Goal: Transaction & Acquisition: Obtain resource

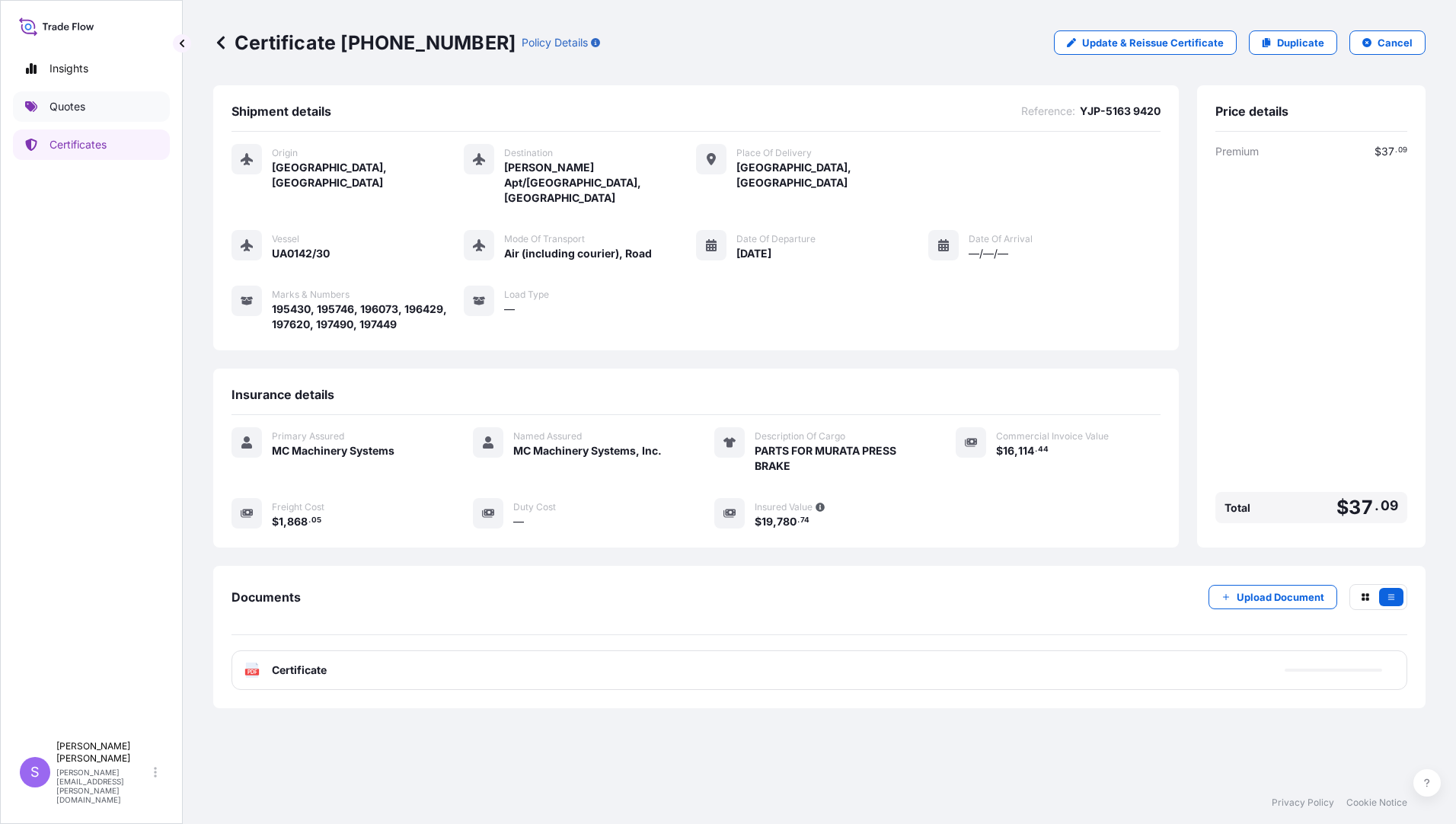
click at [72, 104] on p "Quotes" at bounding box center [67, 106] width 36 height 15
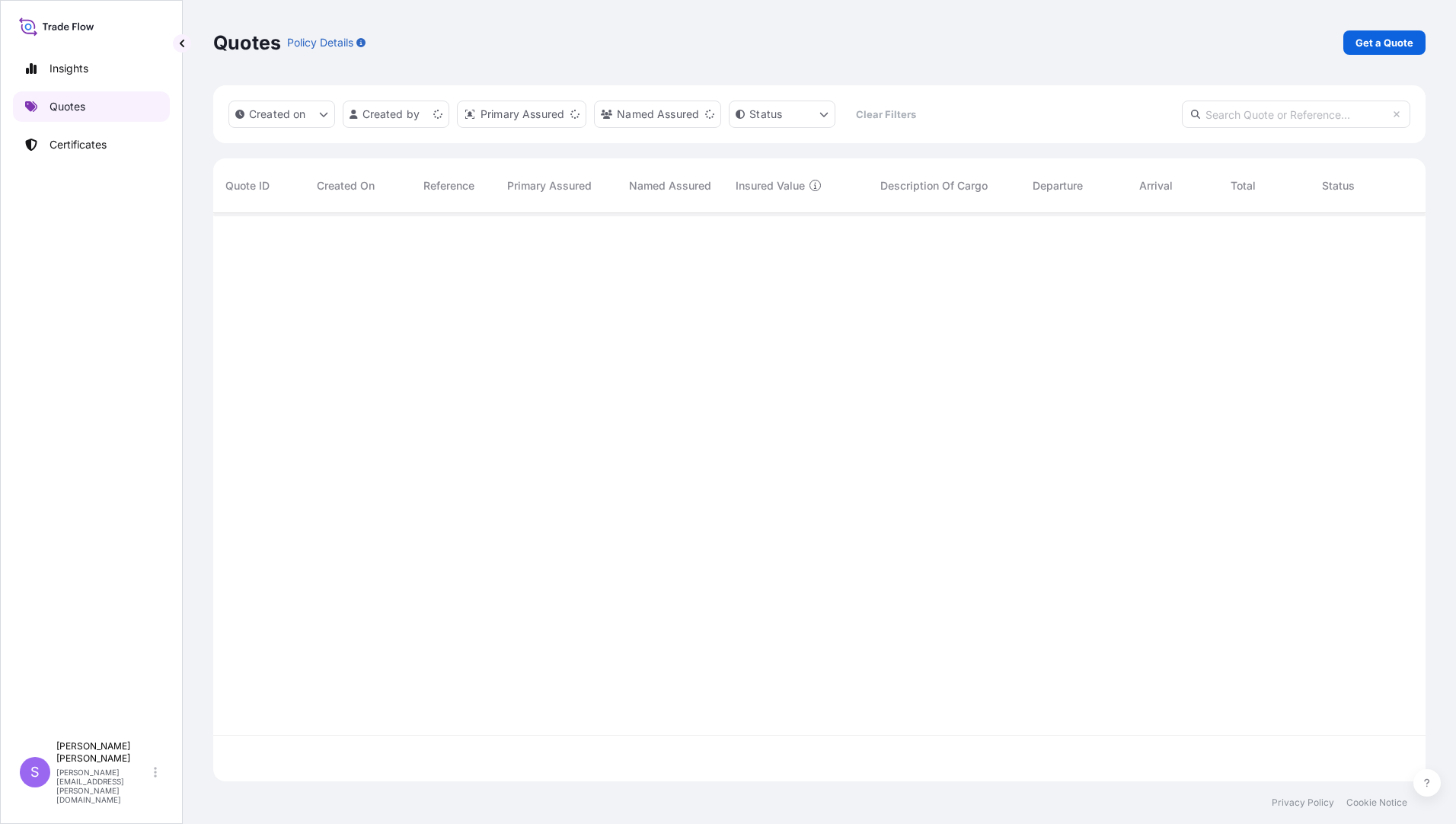
scroll to position [565, 1201]
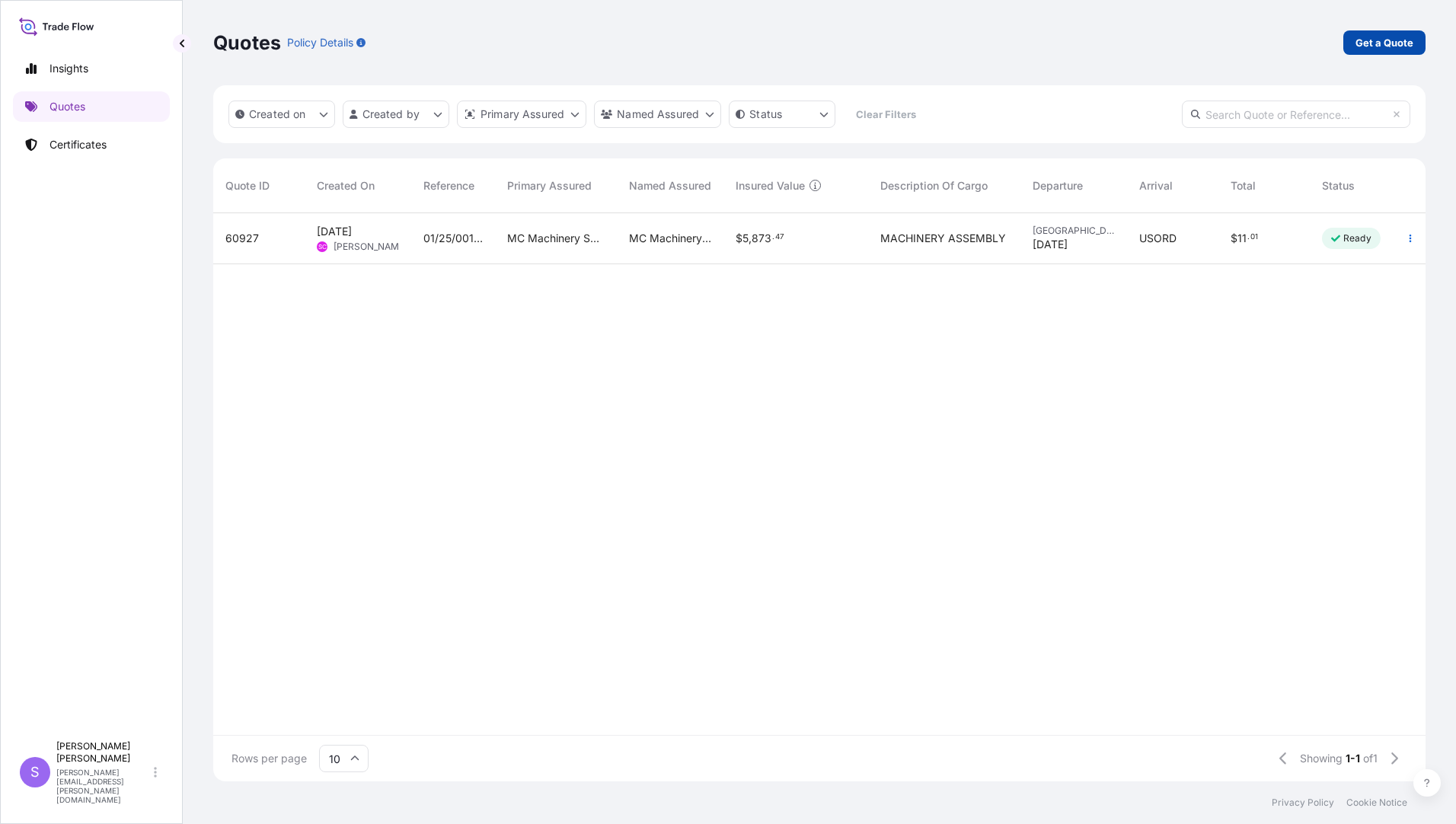
click at [1372, 37] on p "Get a Quote" at bounding box center [1385, 42] width 58 height 15
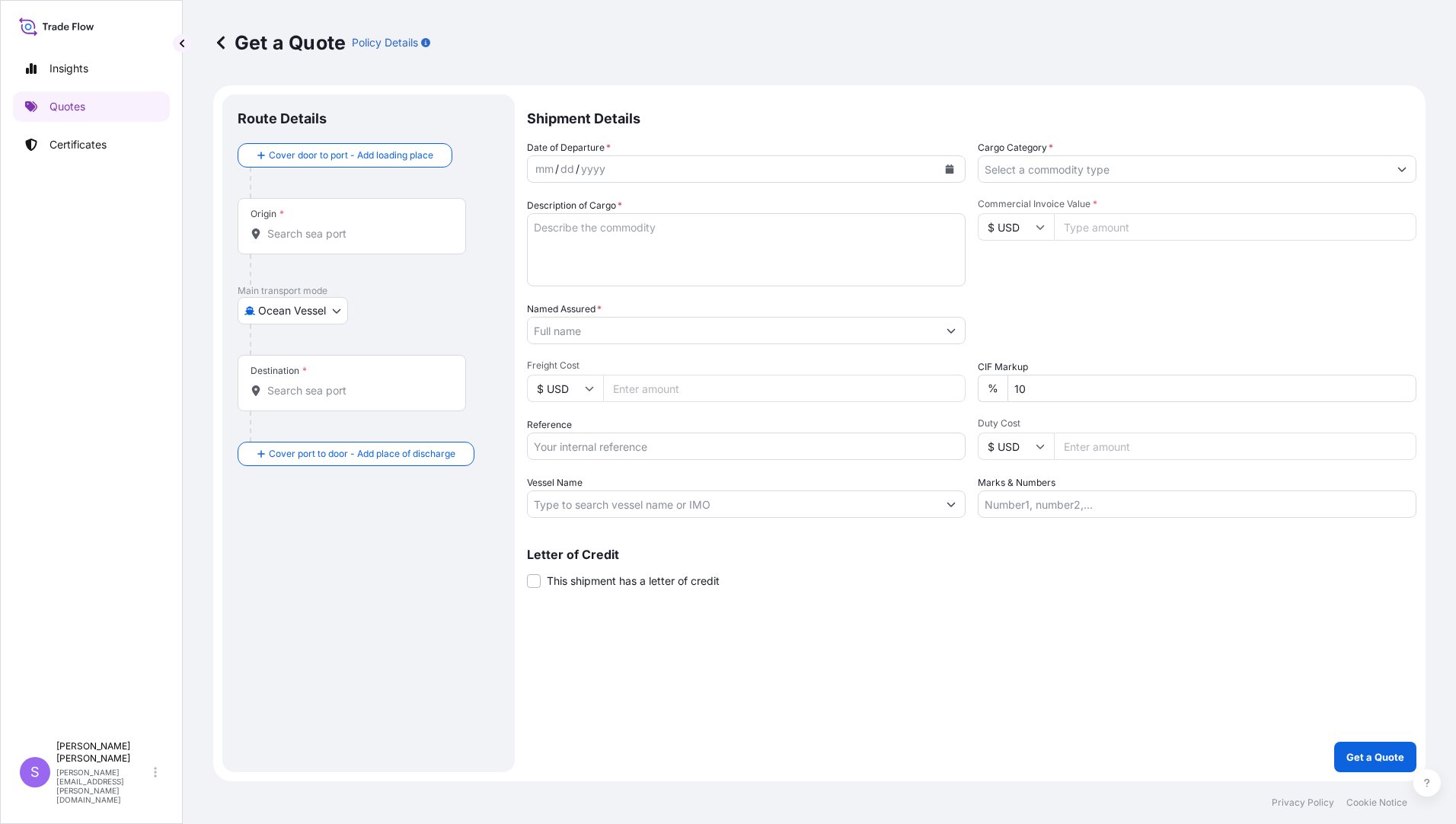
click at [298, 312] on body "Insights Quotes Certificates S [PERSON_NAME] [PERSON_NAME][EMAIL_ADDRESS][PERSO…" at bounding box center [728, 412] width 1456 height 824
click at [289, 382] on span "Air (Including Courier)" at bounding box center [321, 377] width 109 height 15
select select "Air (Including Courier)"
click at [328, 222] on div "Origin *" at bounding box center [351, 232] width 228 height 56
click at [328, 232] on input "Origin *" at bounding box center [357, 239] width 180 height 15
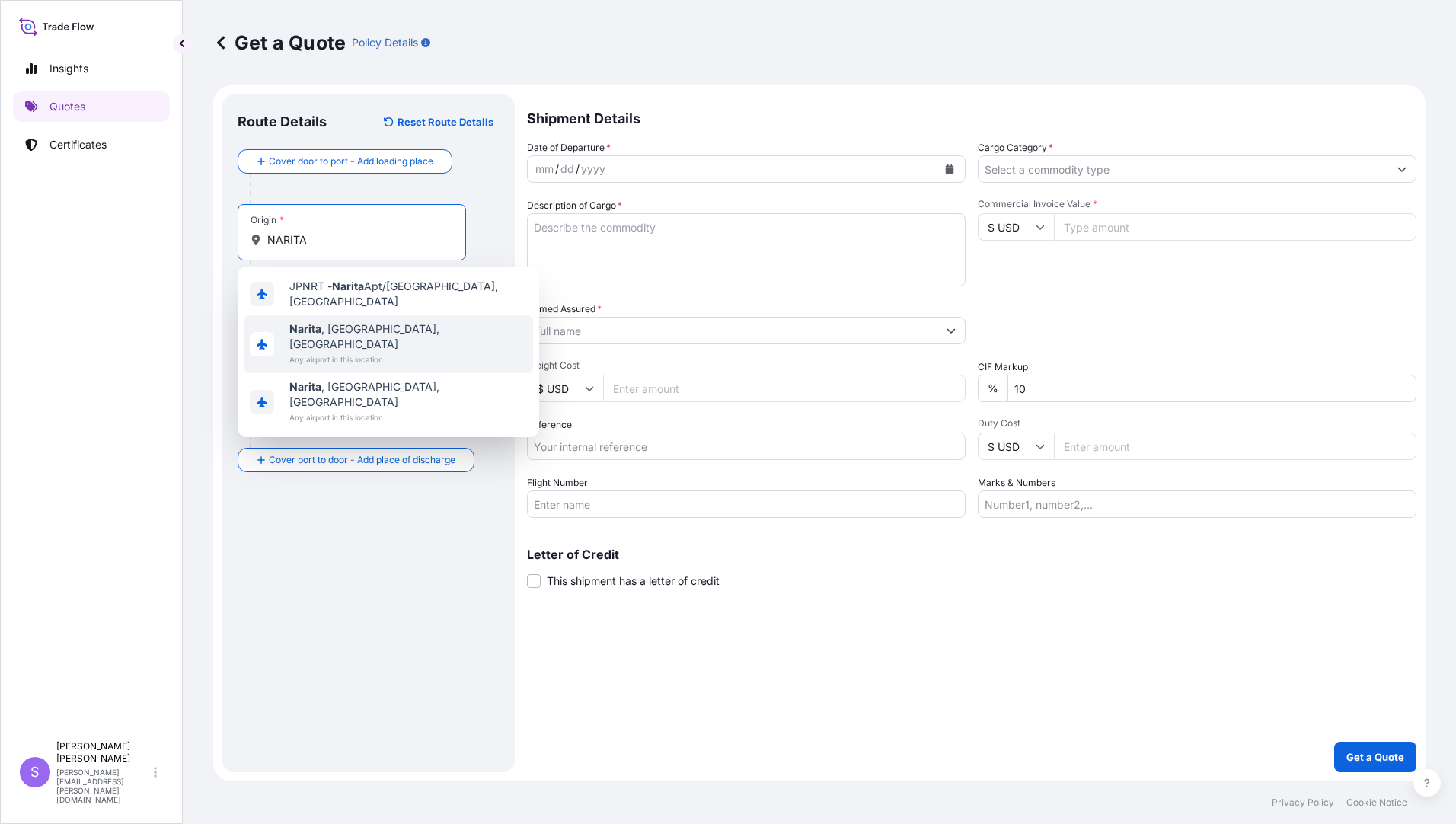
click at [339, 322] on span "Narita , [GEOGRAPHIC_DATA], [GEOGRAPHIC_DATA]" at bounding box center [408, 336] width 238 height 31
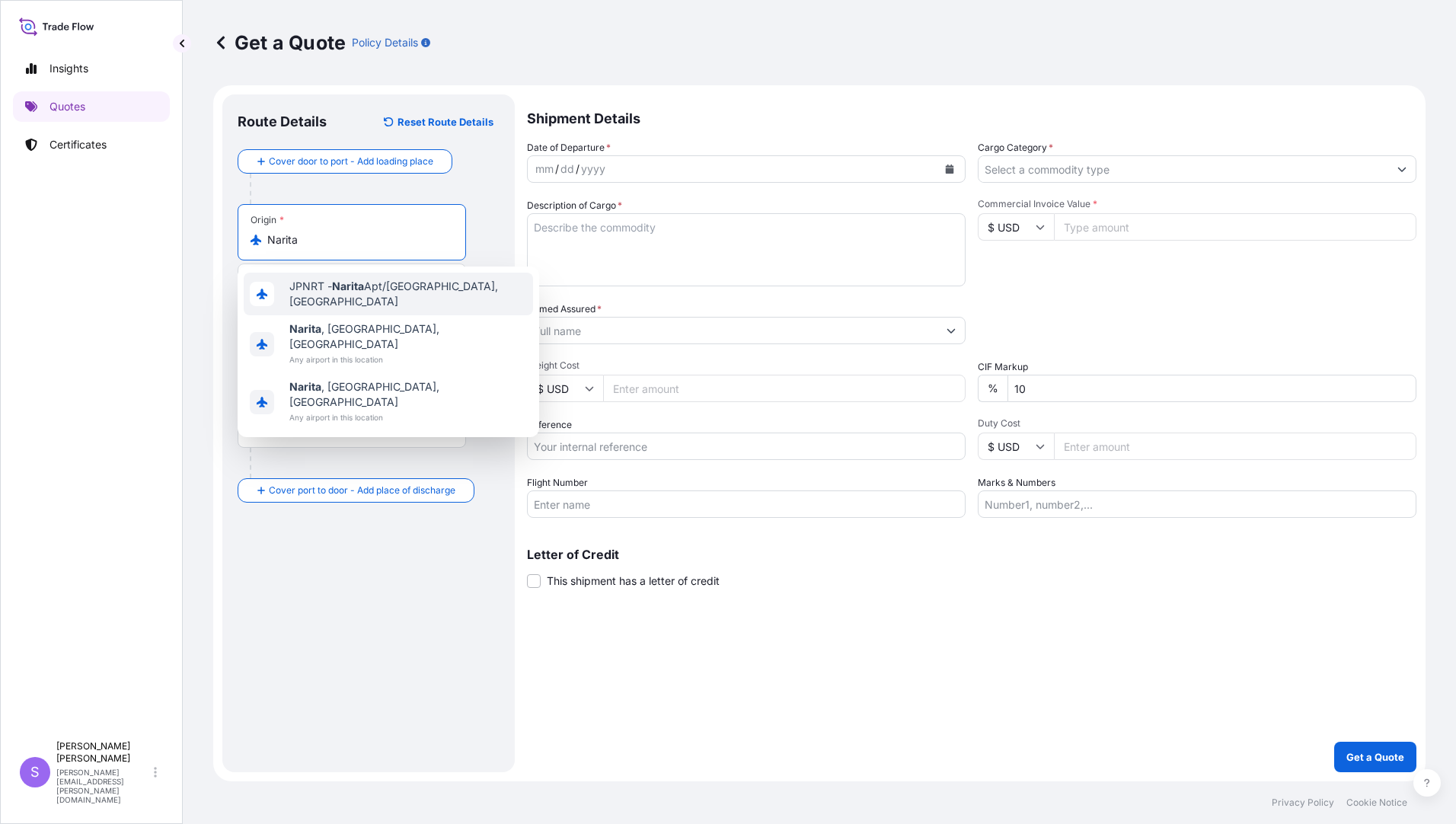
click at [376, 288] on span "JPNRT - Narita Apt/[GEOGRAPHIC_DATA], [GEOGRAPHIC_DATA]" at bounding box center [408, 294] width 238 height 31
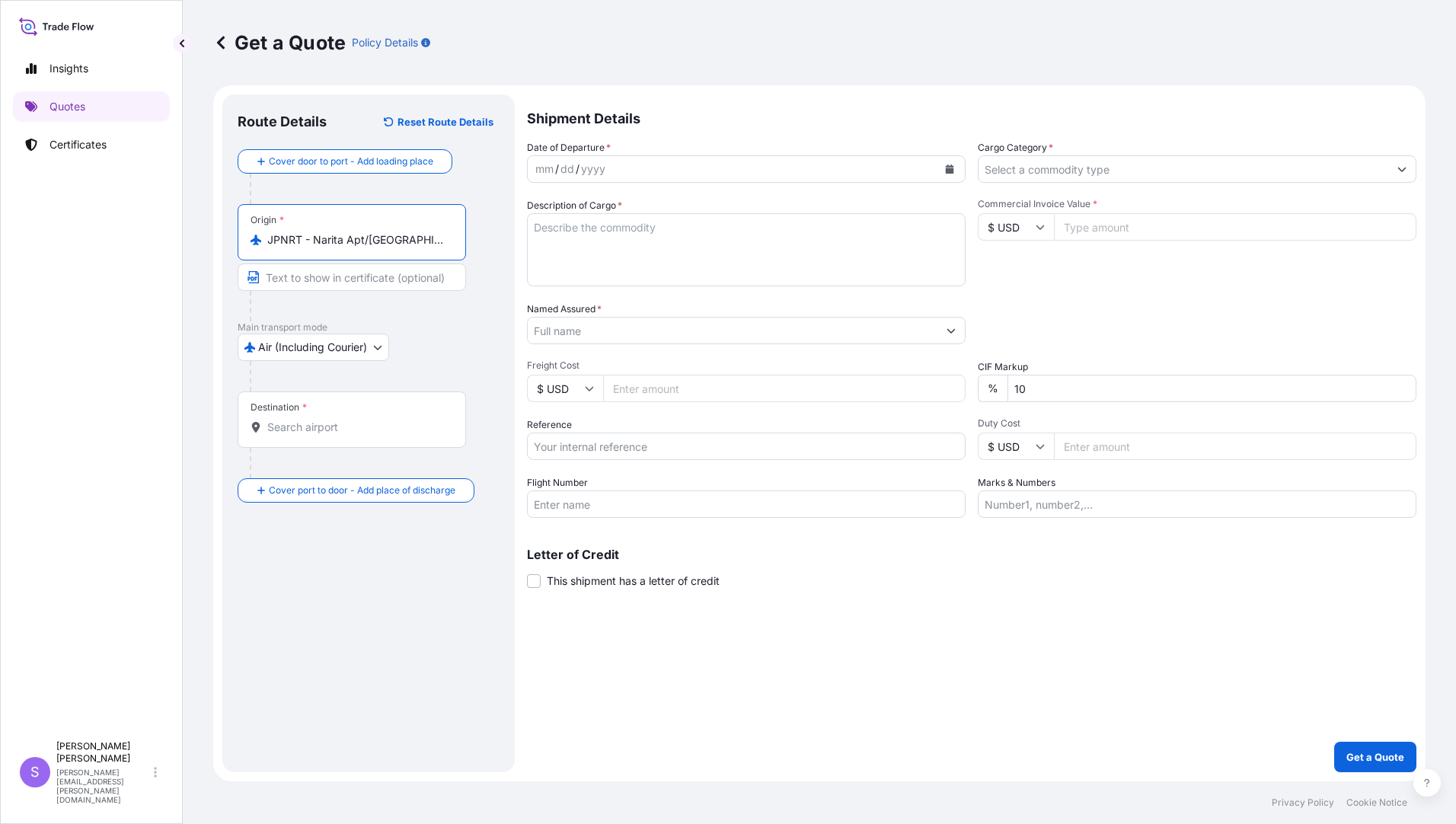
type input "JPNRT - Narita Apt/[GEOGRAPHIC_DATA], [GEOGRAPHIC_DATA]"
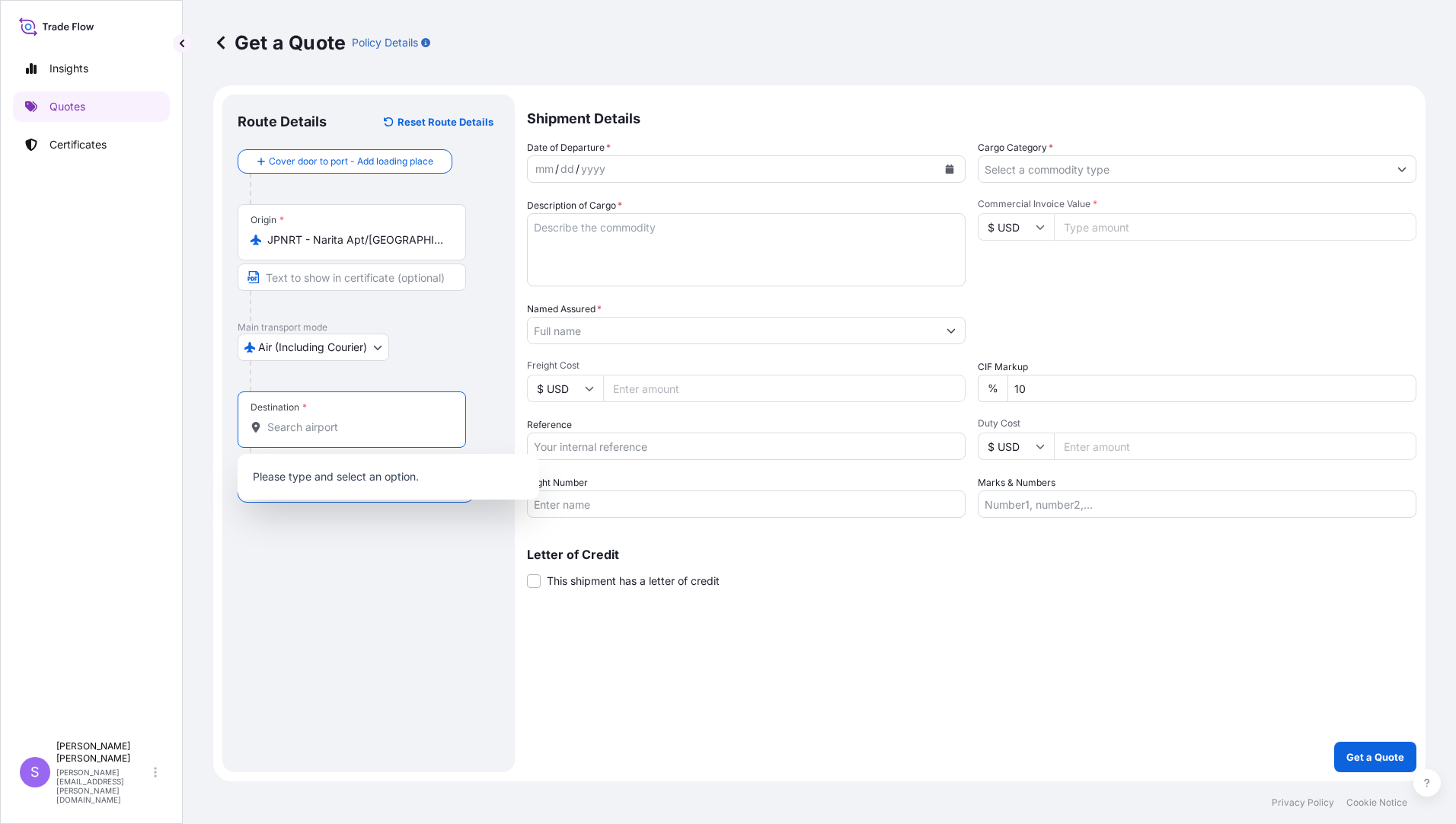
click at [317, 430] on input "Destination *" at bounding box center [357, 427] width 180 height 15
click at [458, 377] on div at bounding box center [375, 376] width 250 height 31
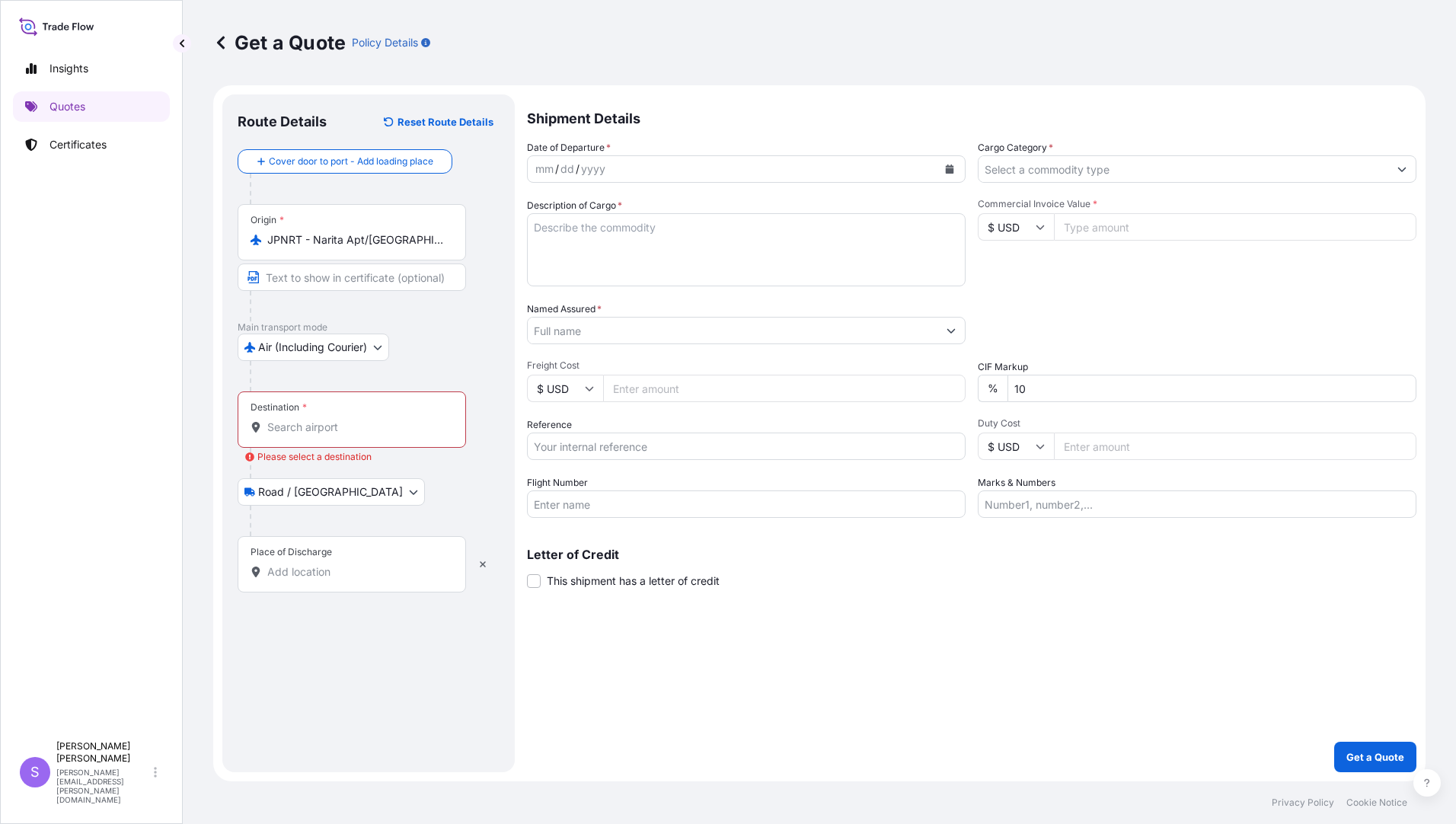
click at [333, 428] on input "Destination * Please select a destination" at bounding box center [357, 427] width 180 height 15
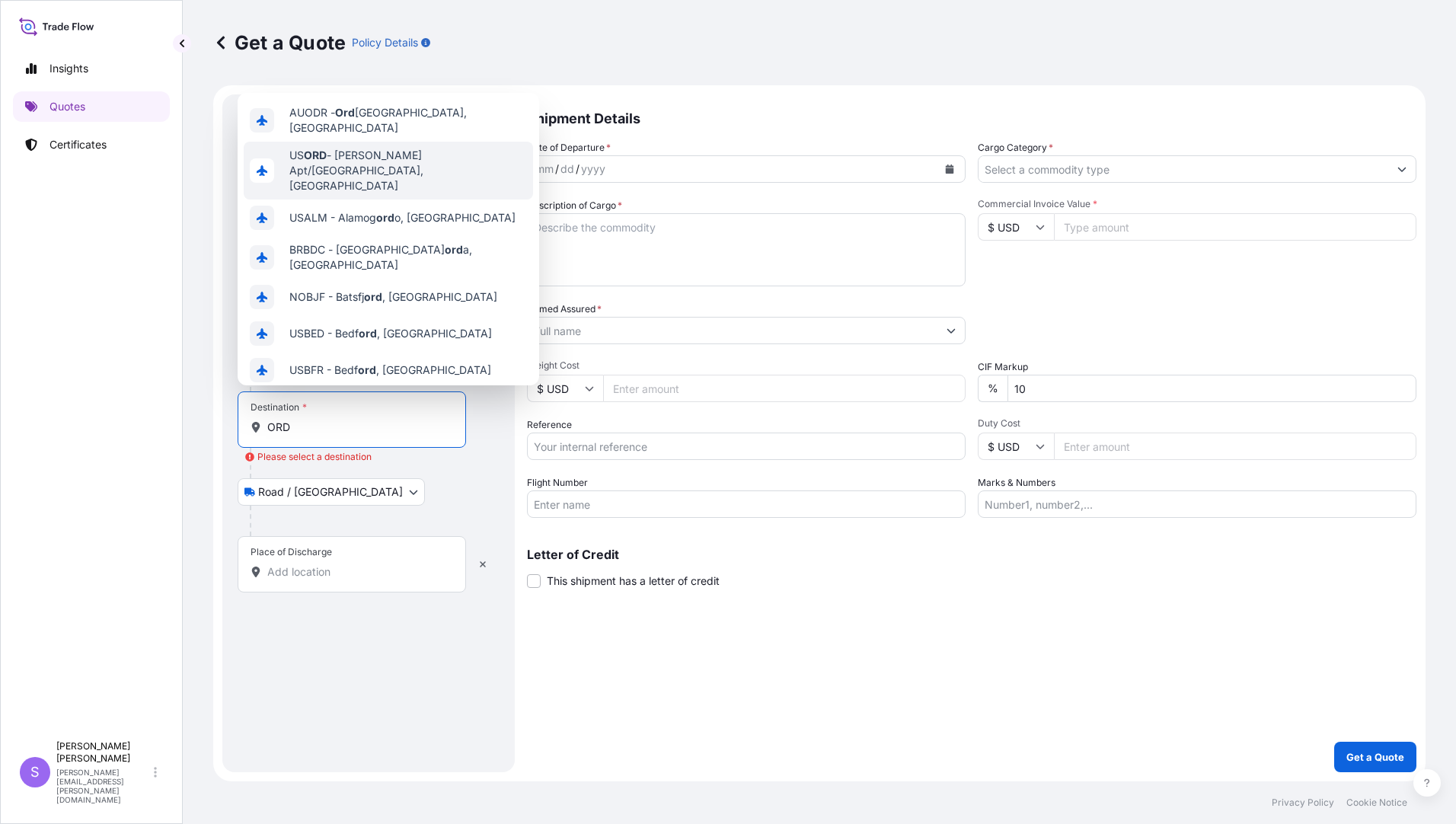
click at [412, 156] on span "US [PERSON_NAME] Apt/[GEOGRAPHIC_DATA], [GEOGRAPHIC_DATA]" at bounding box center [408, 170] width 238 height 45
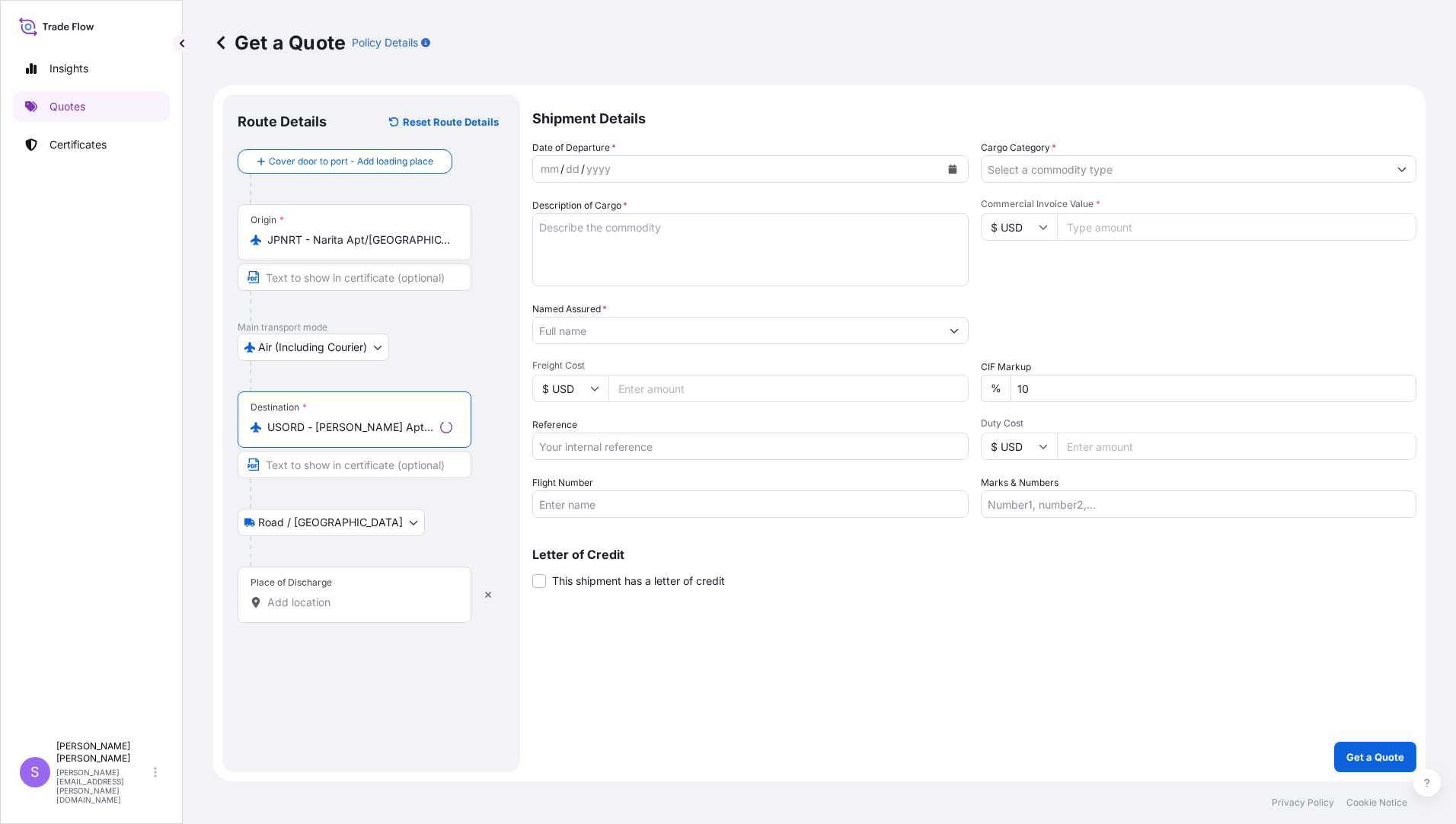
type input "USORD - [PERSON_NAME] Apt/[GEOGRAPHIC_DATA], [GEOGRAPHIC_DATA]"
click at [299, 590] on div "Place of Discharge" at bounding box center [354, 595] width 234 height 56
click at [299, 595] on input "Place of Discharge" at bounding box center [360, 602] width 185 height 15
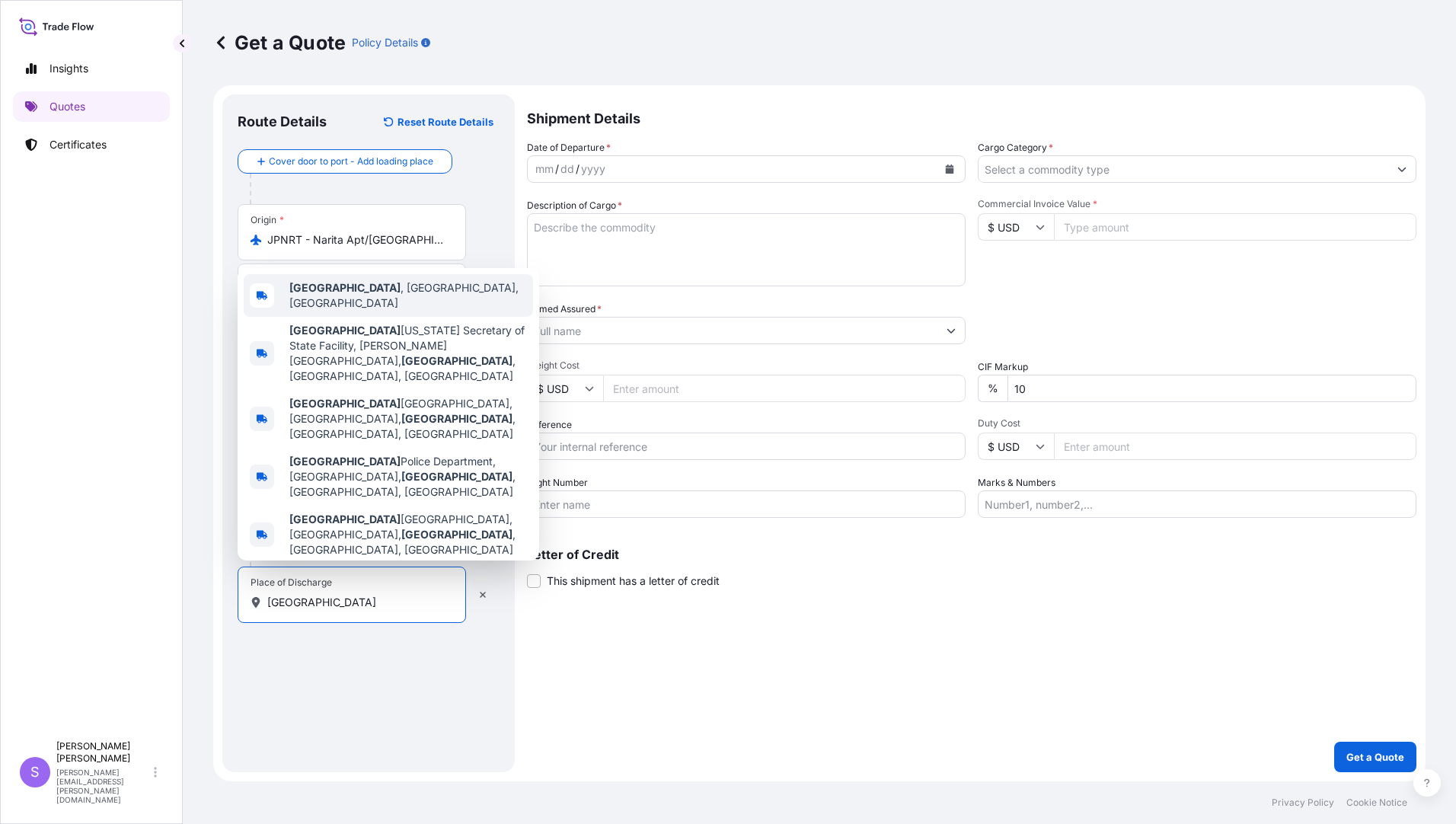
click at [319, 294] on b "[GEOGRAPHIC_DATA]" at bounding box center [345, 287] width 111 height 13
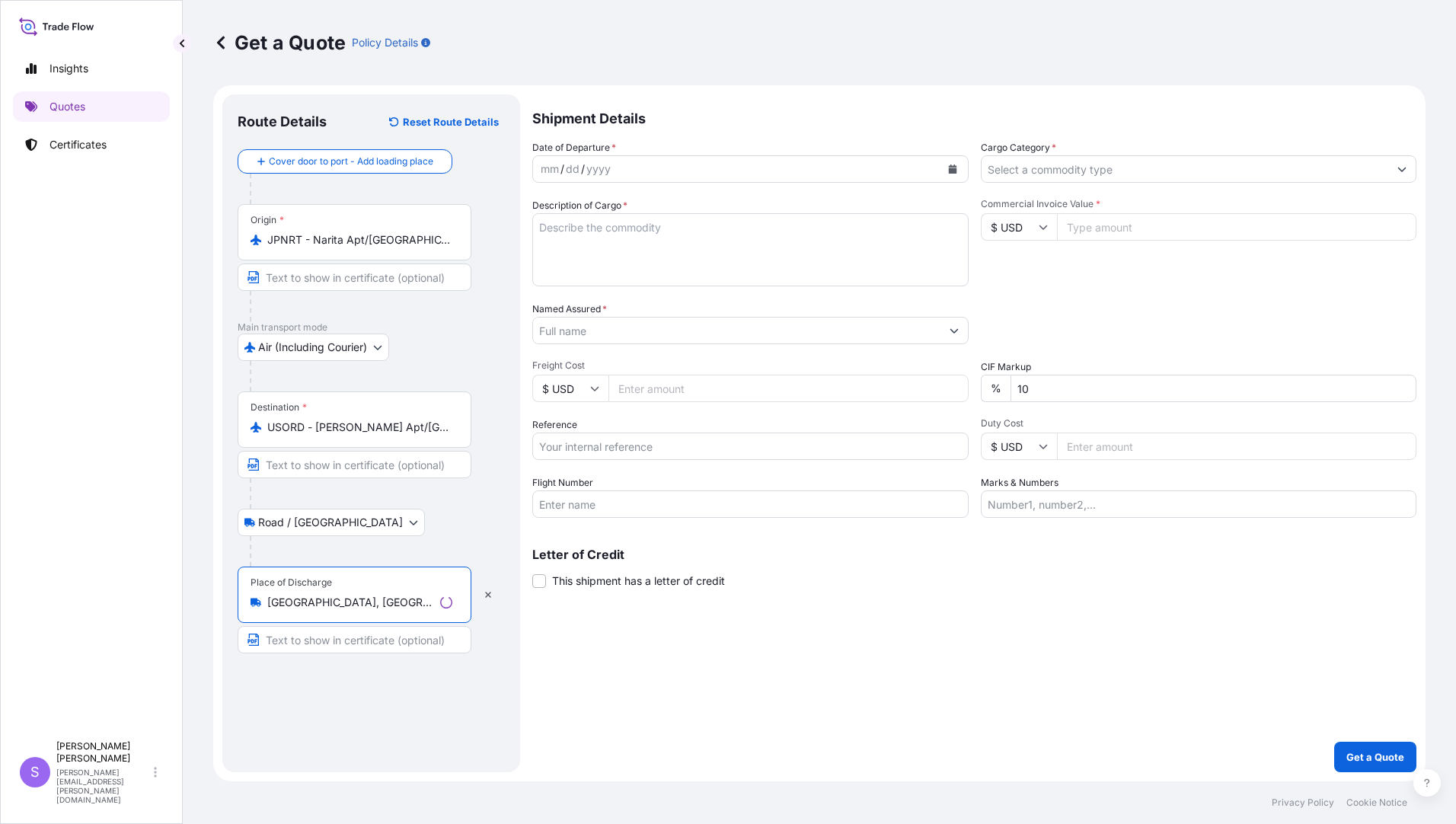
type input "[GEOGRAPHIC_DATA], [GEOGRAPHIC_DATA], [GEOGRAPHIC_DATA]"
click at [634, 163] on div "mm / dd / yyyy" at bounding box center [737, 169] width 408 height 27
click at [946, 165] on icon "Calendar" at bounding box center [950, 169] width 9 height 9
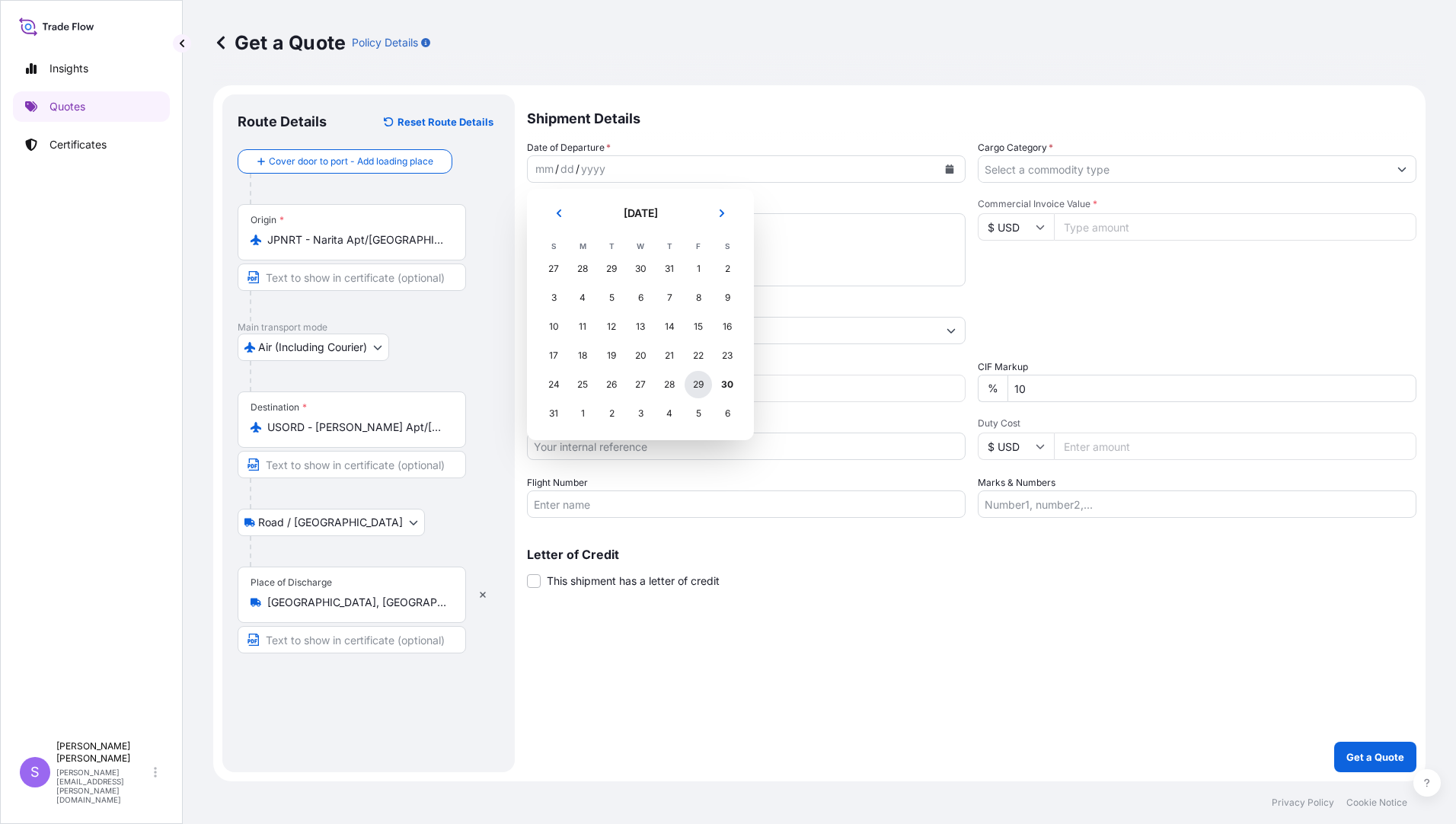
click at [701, 387] on div "29" at bounding box center [698, 384] width 27 height 27
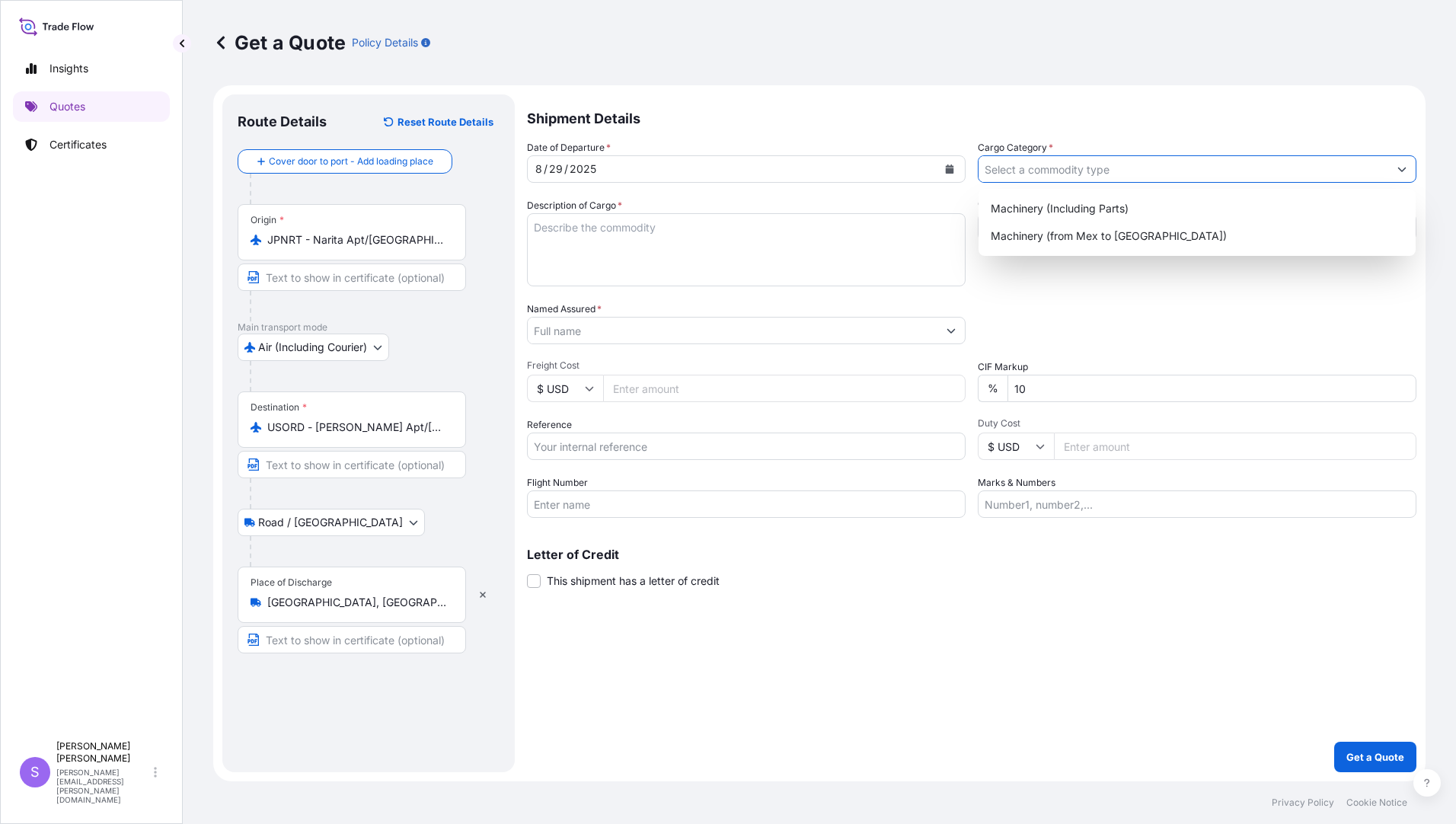
click at [1076, 175] on input "Cargo Category *" at bounding box center [1183, 169] width 410 height 27
click at [1049, 201] on div "Machinery (Including Parts)" at bounding box center [1197, 209] width 425 height 27
type input "Machinery (Including Parts)"
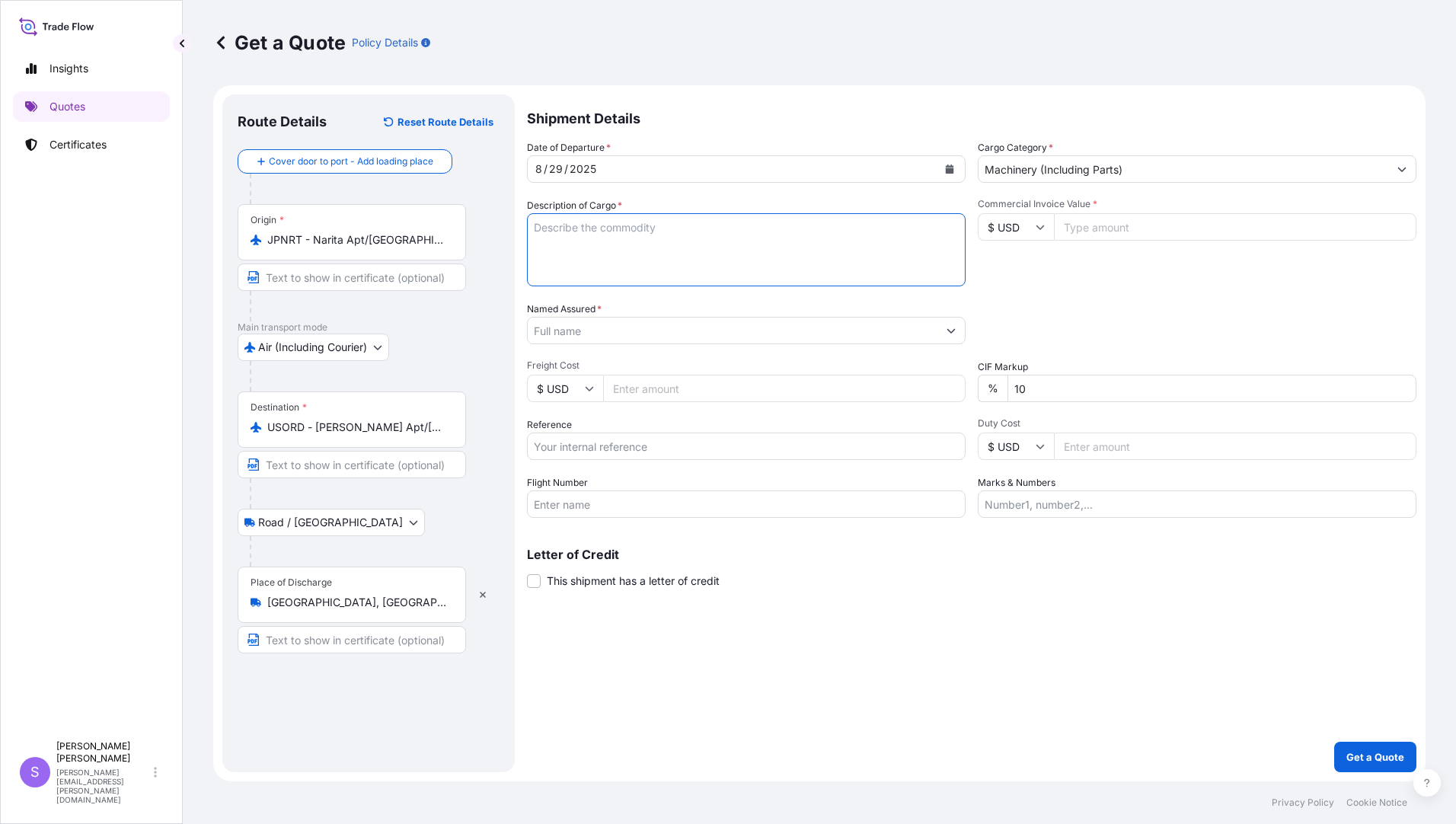
click at [565, 239] on textarea "Description of Cargo *" at bounding box center [746, 249] width 439 height 73
type textarea "PARTS FOR ROKU ROKU HIGH SPEED MILLING MACHINE"
click at [1097, 231] on input "Commercial Invoice Value *" at bounding box center [1236, 227] width 362 height 27
type input "6826.89"
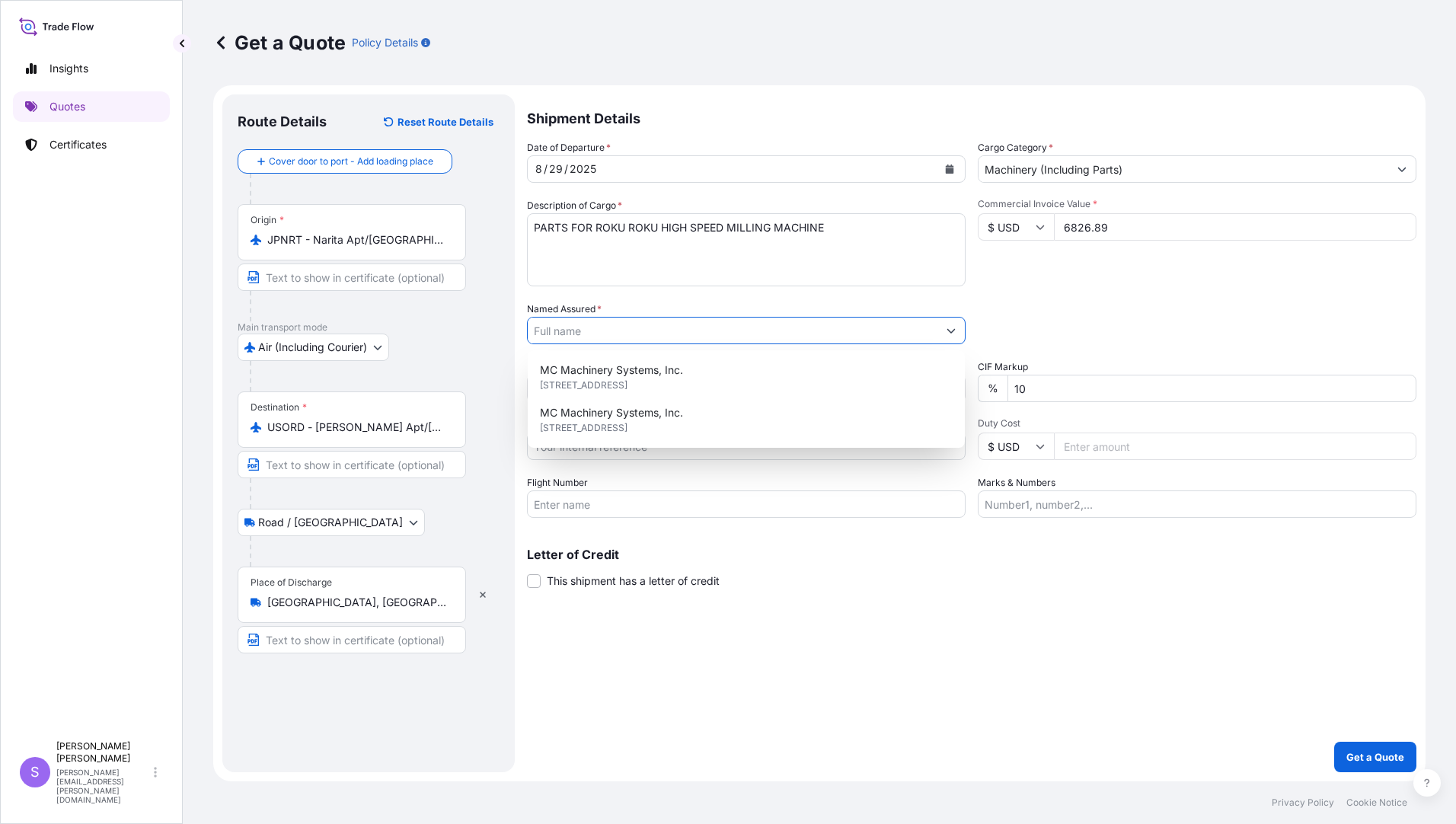
click at [677, 323] on input "Named Assured *" at bounding box center [732, 330] width 410 height 27
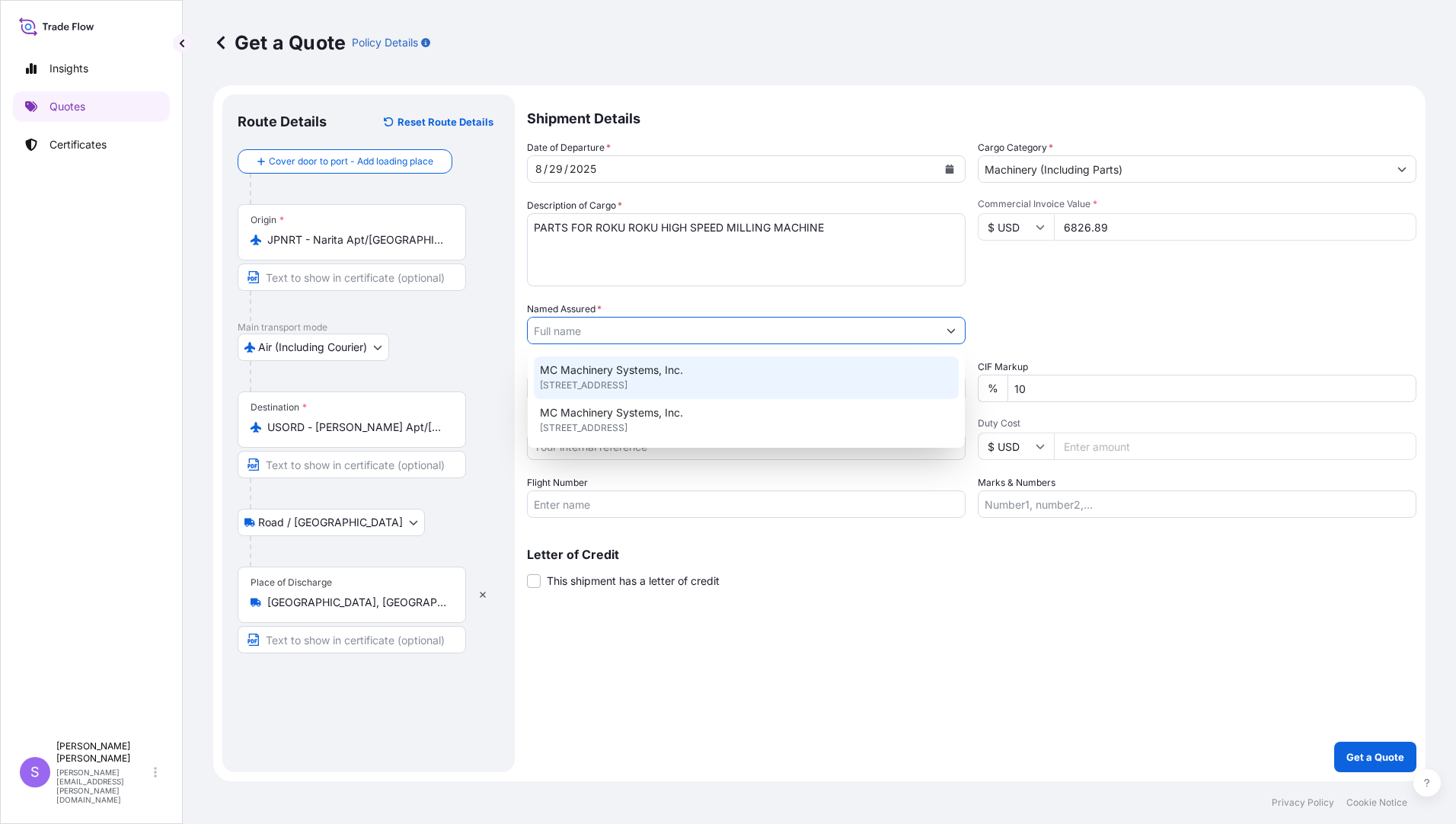
click at [630, 375] on span "MC Machinery Systems, Inc." at bounding box center [612, 369] width 143 height 15
type input "MC Machinery Systems, Inc."
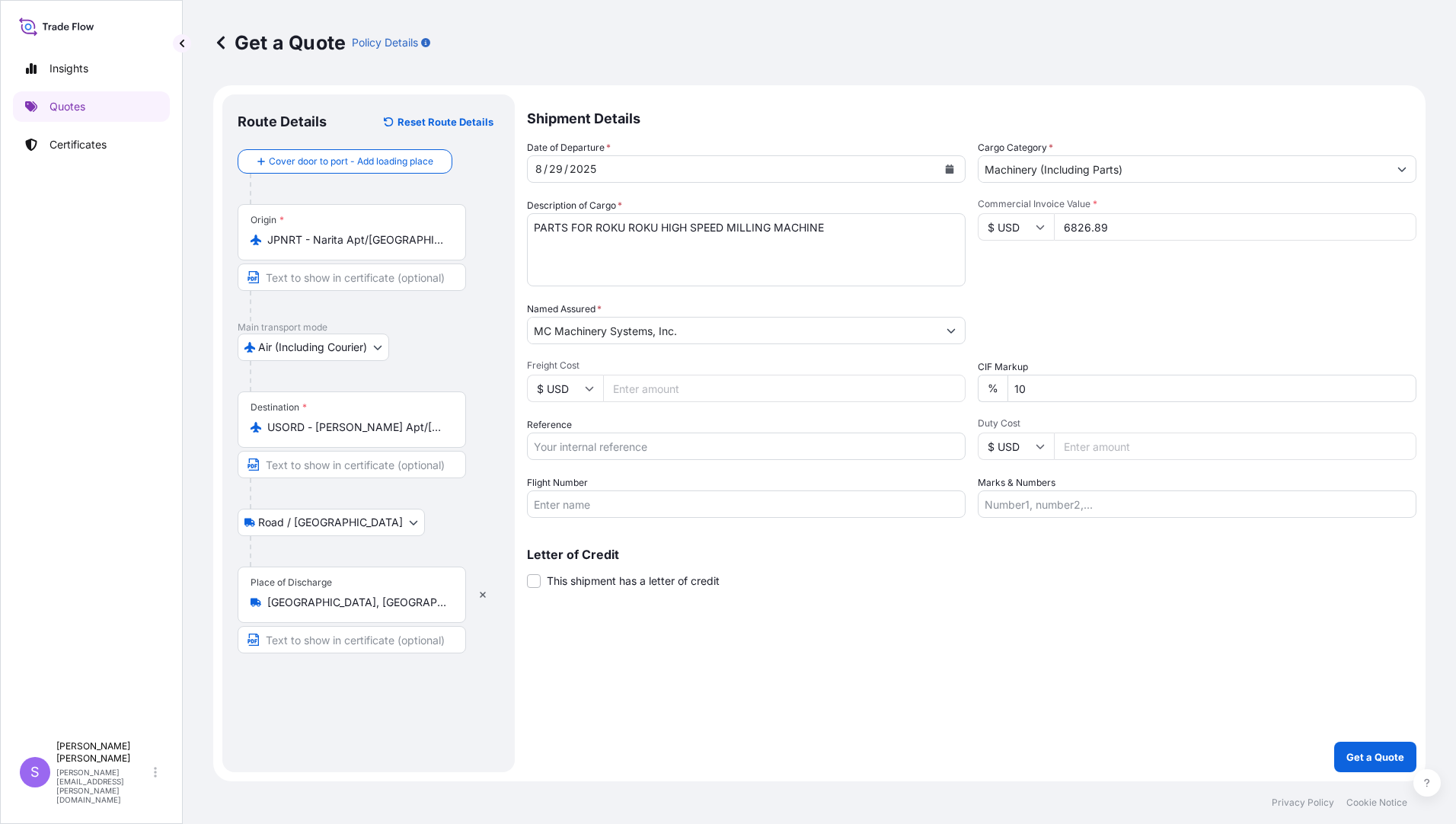
click at [663, 395] on input "Freight Cost" at bounding box center [784, 388] width 362 height 27
type input "602.52"
click at [659, 448] on input "Reference" at bounding box center [746, 446] width 439 height 27
type input "YJP-5223 2574"
click at [666, 504] on input "Flight Number" at bounding box center [746, 504] width 439 height 27
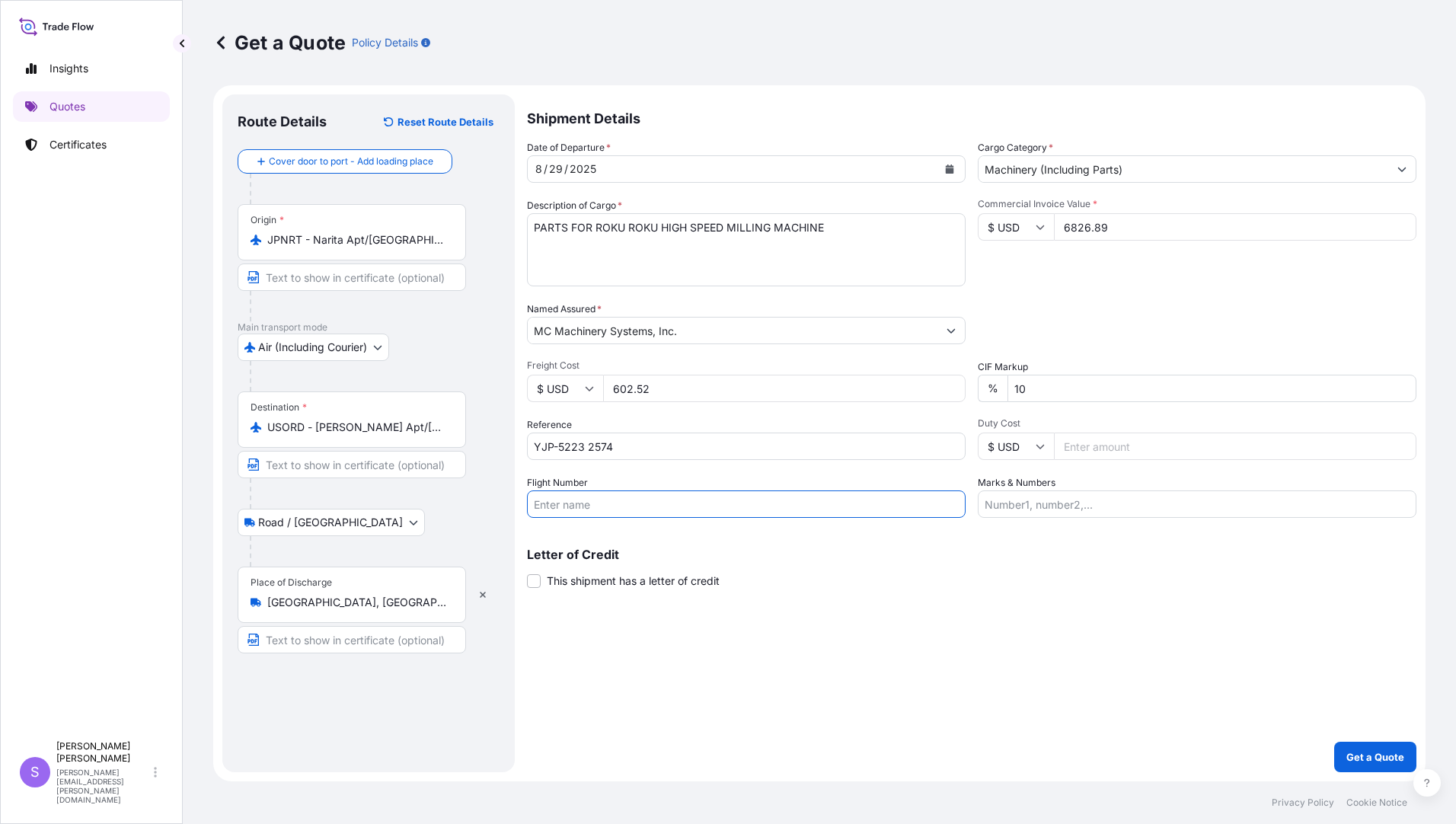
type input "O"
type input "PO8934/30"
click at [1127, 506] on input "Marks & Numbers" at bounding box center [1197, 504] width 439 height 27
type input "194912, 196244, 197107, 197150, 197700"
click at [1377, 753] on p "Get a Quote" at bounding box center [1376, 757] width 58 height 15
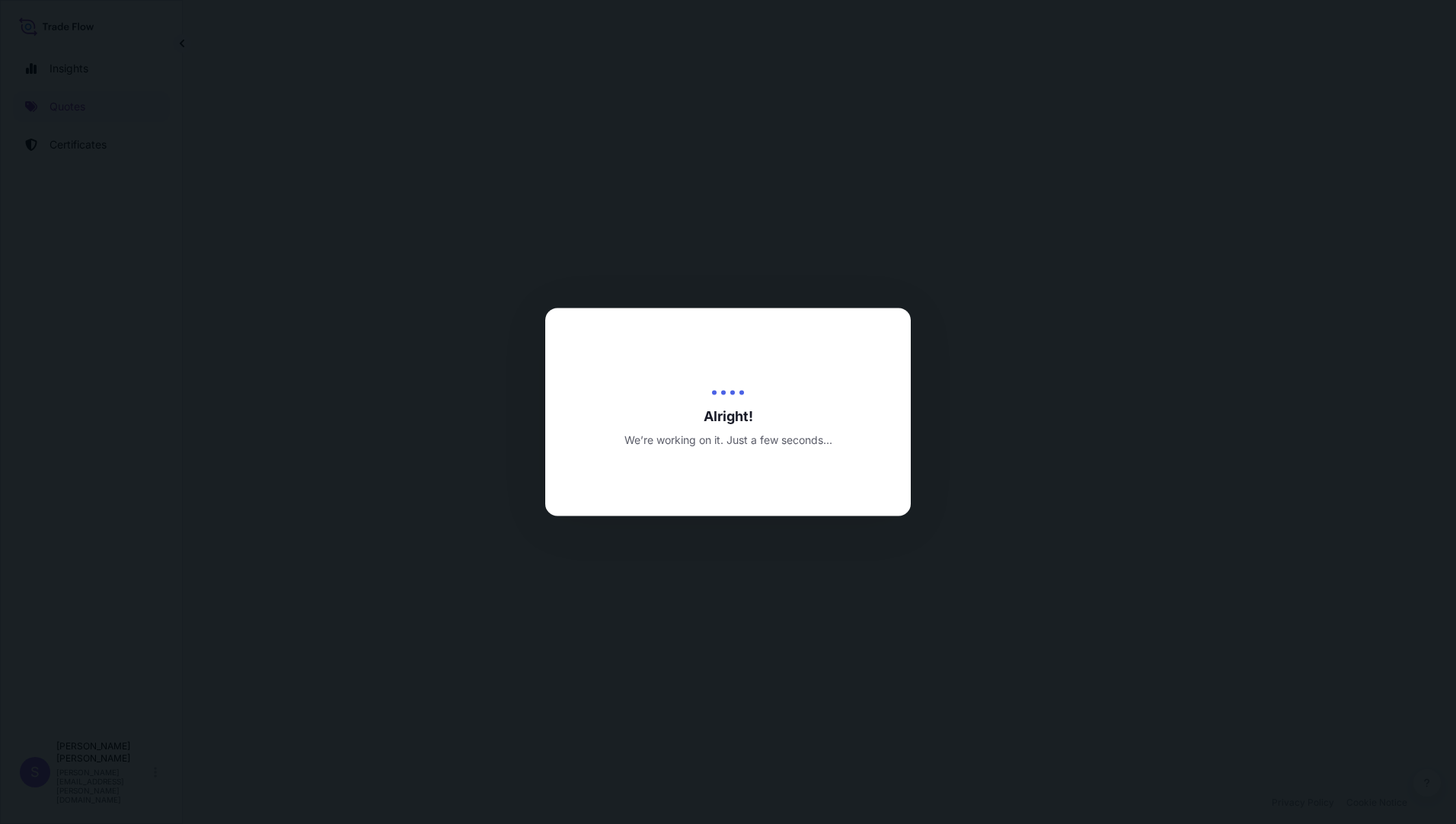
select select "Air (Including Courier)"
select select "Road / [GEOGRAPHIC_DATA]"
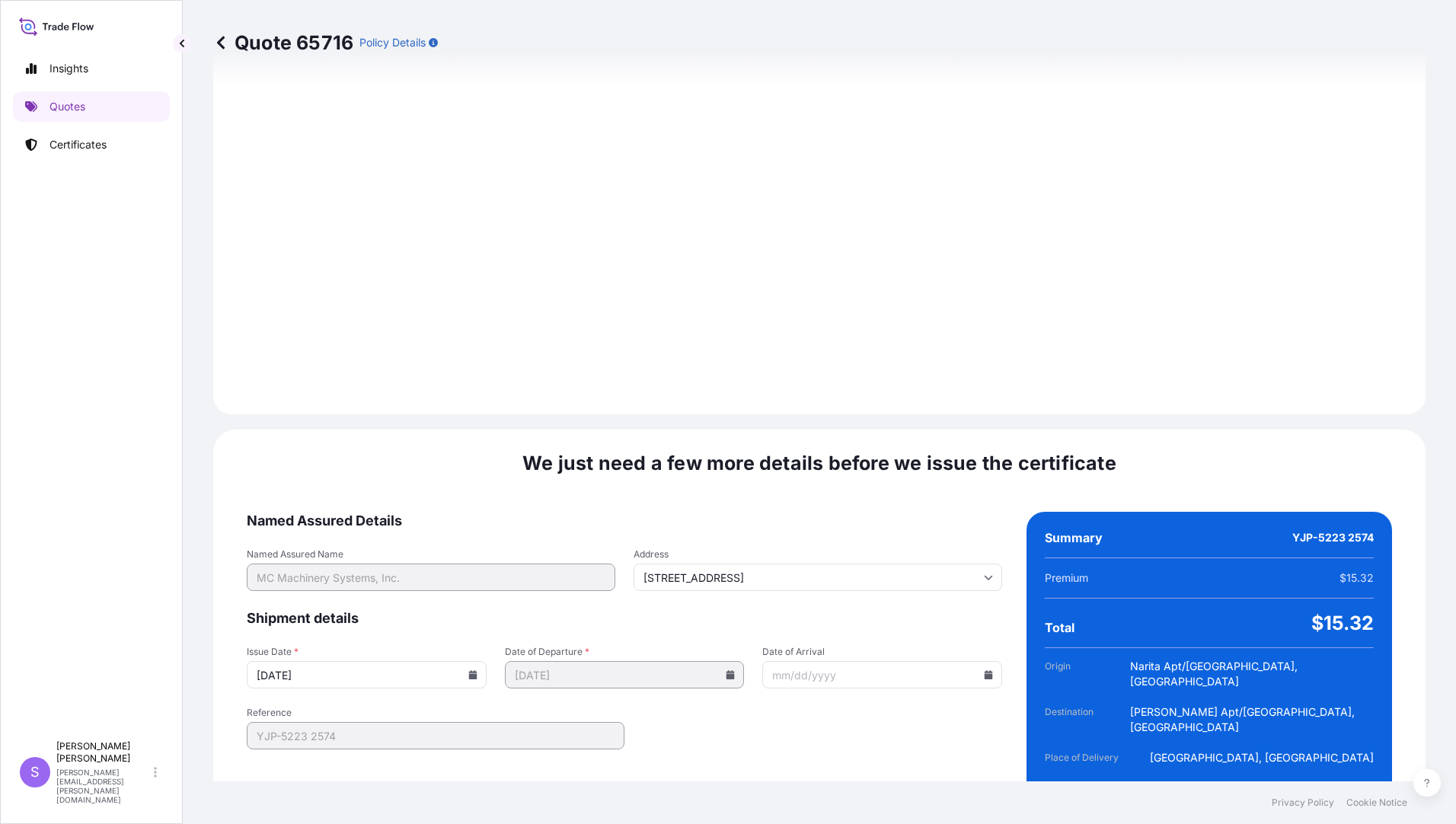
scroll to position [1675, 0]
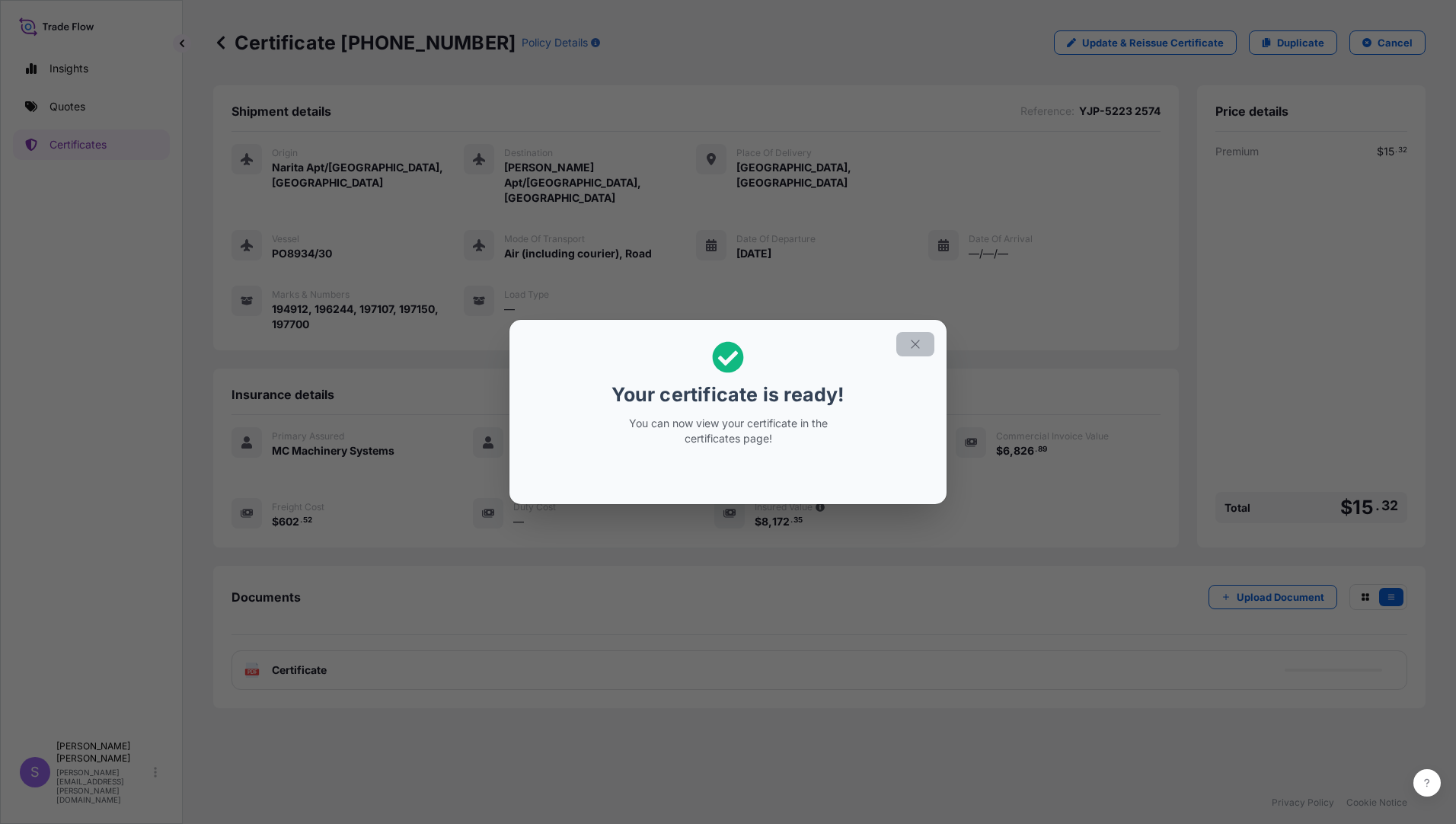
click at [916, 339] on icon "button" at bounding box center [915, 343] width 13 height 13
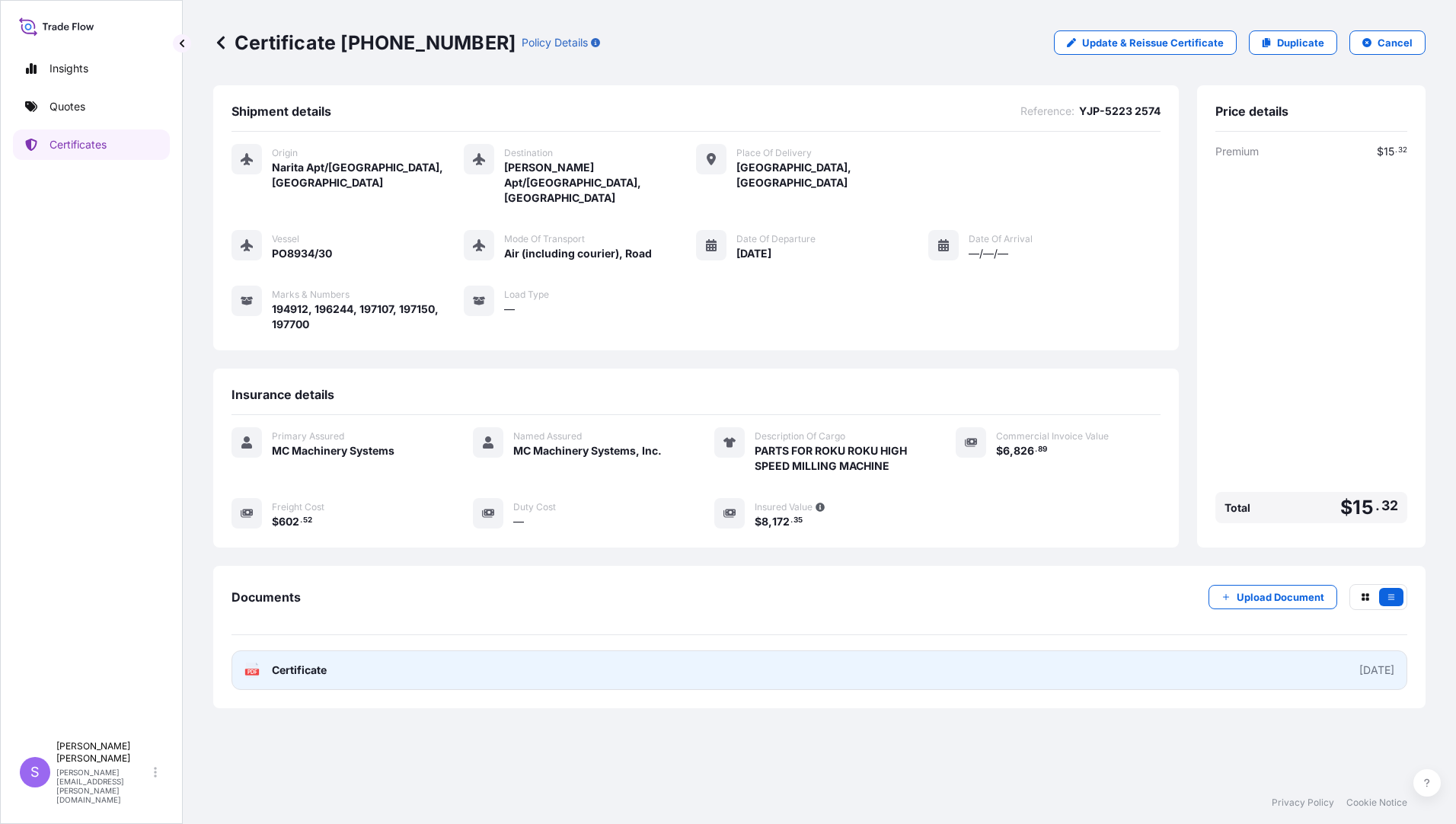
click at [419, 651] on link "PDF Certificate [DATE]" at bounding box center [819, 670] width 1176 height 40
